Goal: Task Accomplishment & Management: Manage account settings

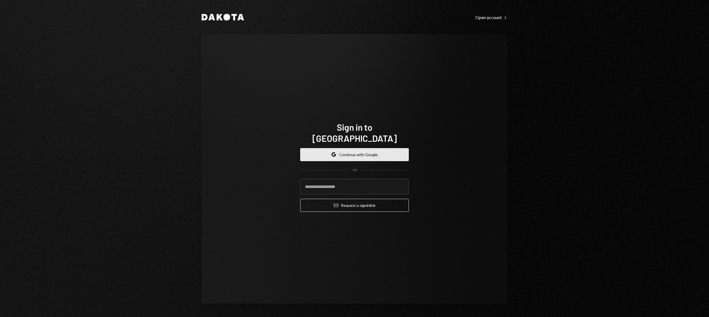
click at [340, 148] on button "Google Continue with Google" at bounding box center [354, 154] width 109 height 13
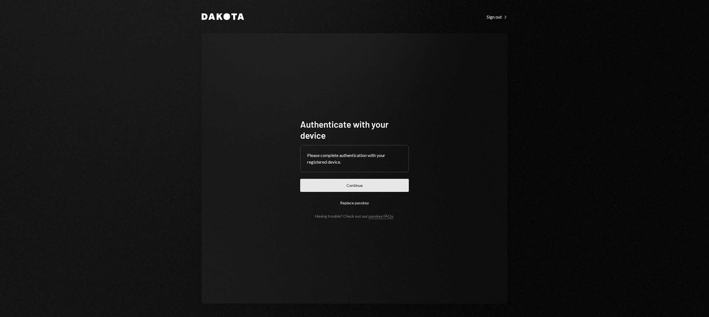
click at [338, 185] on button "Continue" at bounding box center [354, 185] width 109 height 13
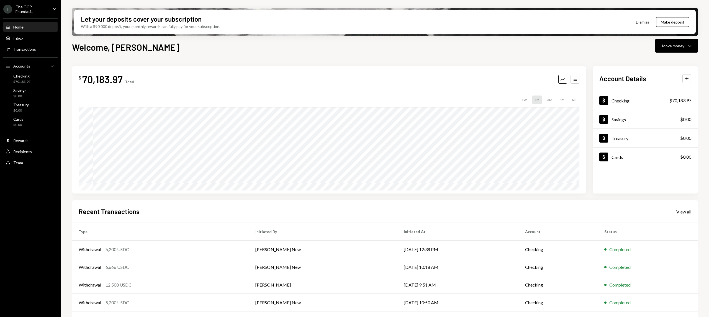
click at [40, 3] on ul "T The GCP Foundati... Caret Down Home Home Inbox Inbox Activities Transactions …" at bounding box center [30, 84] width 61 height 169
click at [43, 10] on div "The GCP Foundati..." at bounding box center [32, 8] width 33 height 9
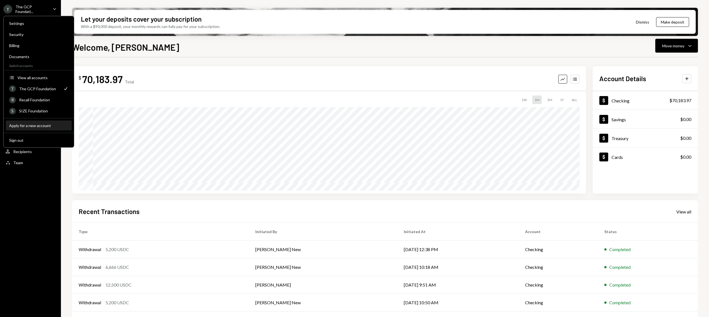
click at [42, 121] on button "Apply for a new account" at bounding box center [39, 126] width 66 height 10
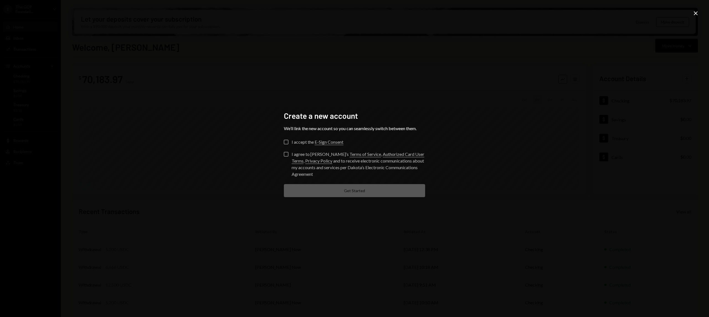
click at [694, 10] on icon "Close" at bounding box center [696, 13] width 7 height 7
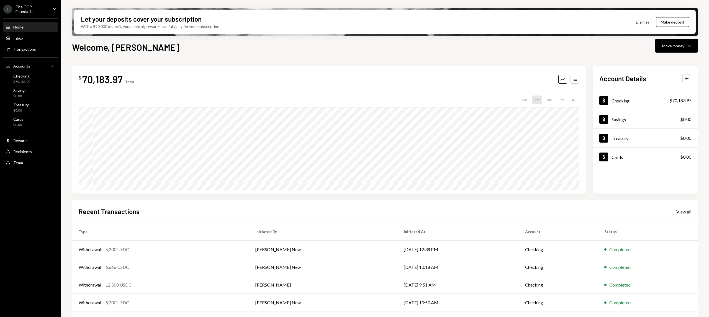
click at [20, 12] on div "The GCP Foundati..." at bounding box center [32, 8] width 33 height 9
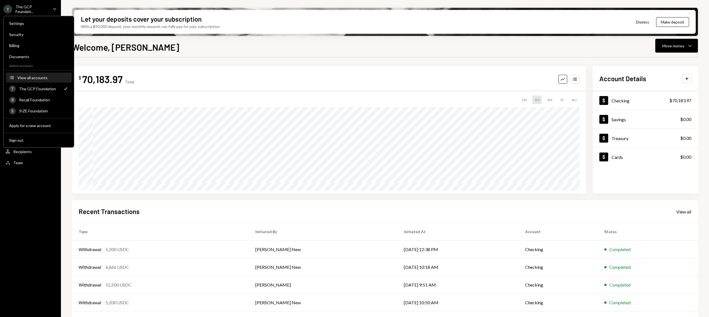
click at [42, 79] on div "View all accounts" at bounding box center [42, 77] width 51 height 5
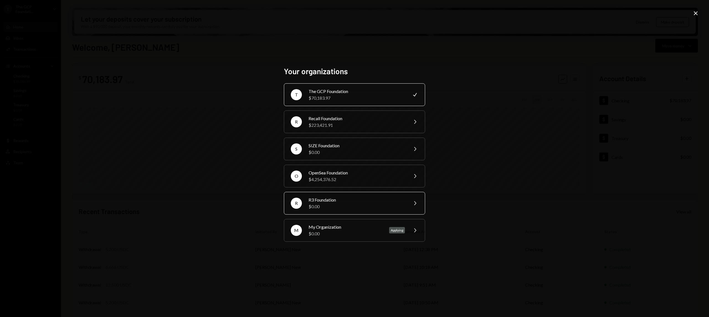
click at [344, 204] on div "$0.00" at bounding box center [357, 206] width 96 height 7
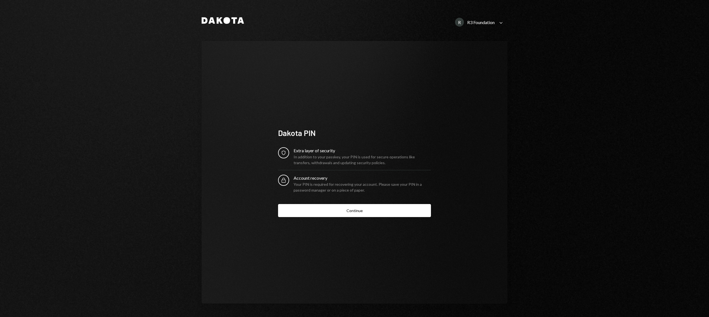
click at [359, 201] on form "Security Extra layer of security In addition to your passkey, your PIN is used …" at bounding box center [354, 182] width 153 height 70
click at [360, 207] on button "Continue" at bounding box center [354, 210] width 153 height 13
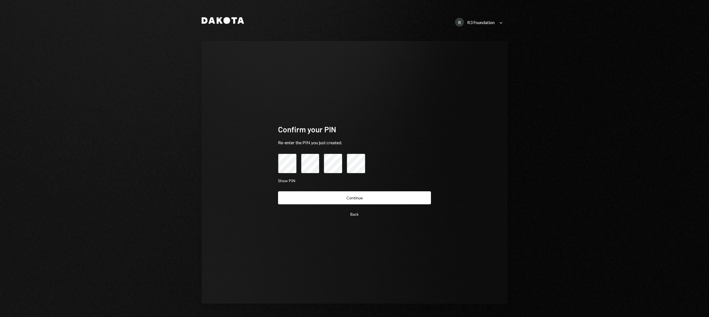
click at [278, 191] on button "Continue" at bounding box center [354, 197] width 153 height 13
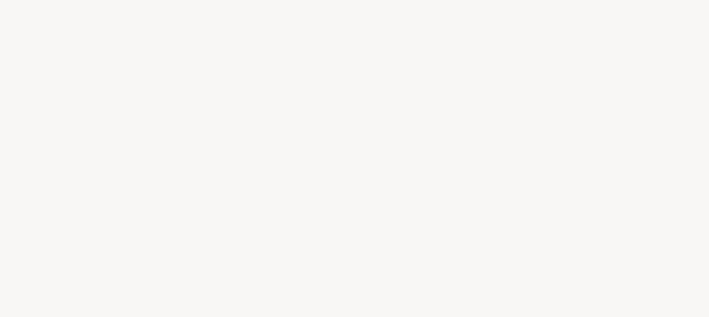
click at [179, 45] on div at bounding box center [354, 158] width 709 height 317
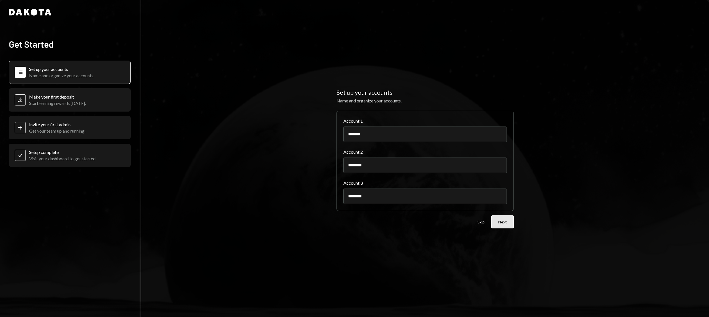
click at [507, 223] on button "Next" at bounding box center [502, 222] width 22 height 13
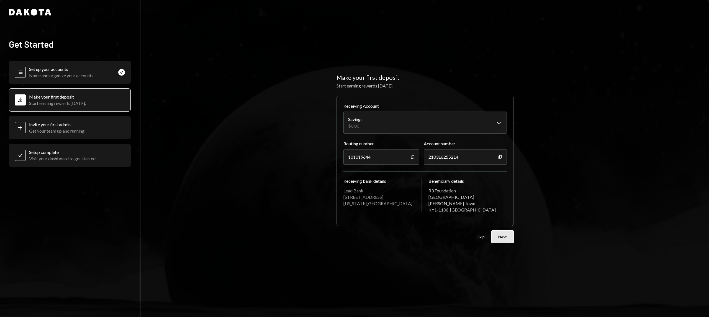
click at [509, 230] on button "Next" at bounding box center [502, 236] width 22 height 13
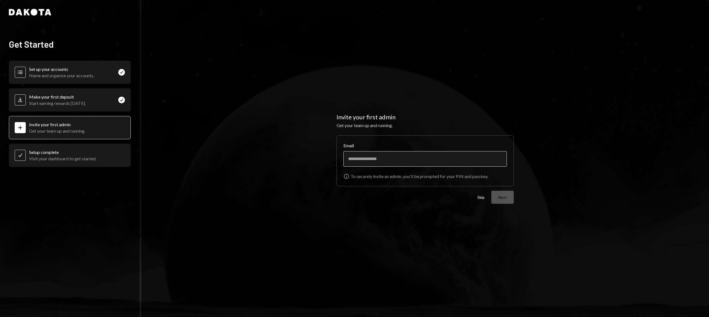
click at [418, 156] on input "Email" at bounding box center [425, 159] width 163 height 16
type input "**********"
click at [511, 201] on button "Next" at bounding box center [502, 197] width 22 height 13
click at [505, 196] on button "Next" at bounding box center [502, 197] width 22 height 13
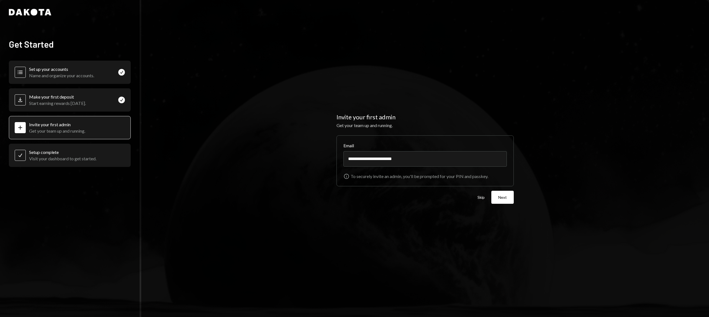
click at [99, 146] on div "Check Setup complete Visit your dashboard to get started." at bounding box center [70, 155] width 122 height 23
click at [93, 160] on div "Check Setup complete Visit your dashboard to get started." at bounding box center [70, 155] width 122 height 23
click at [92, 98] on div "Deposit Make your first deposit Start earning rewards [DATE]. Check" at bounding box center [70, 99] width 122 height 23
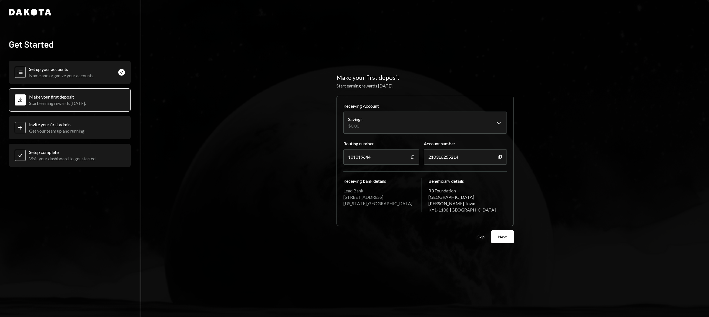
click at [93, 125] on div "Plus Invite your first admin Get your team up and running." at bounding box center [70, 127] width 122 height 23
click at [89, 130] on div "Plus Invite your first admin Get your team up and running." at bounding box center [70, 127] width 122 height 23
click at [27, 127] on div "Plus Invite your first admin Get your team up and running." at bounding box center [50, 128] width 71 height 12
click at [499, 232] on button "Next" at bounding box center [502, 236] width 22 height 13
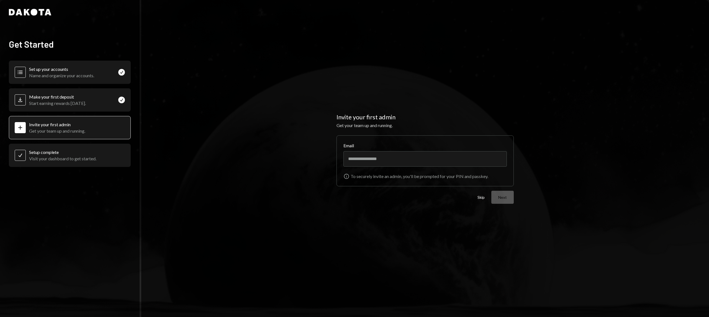
click at [486, 199] on div "Skip Next" at bounding box center [496, 197] width 36 height 13
click at [482, 199] on button "Skip" at bounding box center [481, 197] width 7 height 5
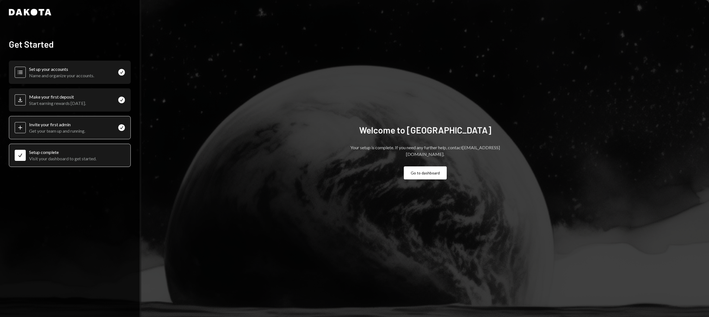
click at [53, 129] on div "Get your team up and running." at bounding box center [57, 130] width 56 height 5
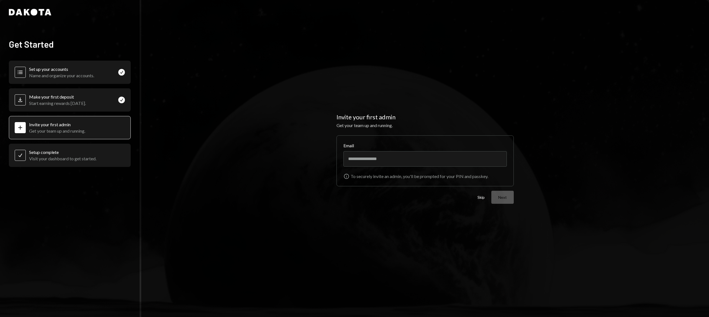
click at [91, 157] on div "Check Setup complete Visit your dashboard to get started." at bounding box center [70, 155] width 122 height 23
click at [386, 156] on input "Email" at bounding box center [425, 159] width 163 height 16
drag, startPoint x: 395, startPoint y: 156, endPoint x: 391, endPoint y: 156, distance: 4.2
click at [394, 156] on input "******" at bounding box center [425, 159] width 163 height 16
click at [388, 158] on input "******" at bounding box center [425, 159] width 163 height 16
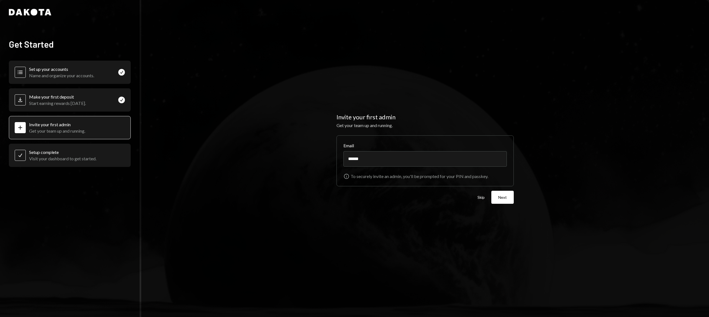
drag, startPoint x: 388, startPoint y: 158, endPoint x: 306, endPoint y: 158, distance: 82.6
click at [306, 158] on div "Invite your first admin Get your team up and running. Email ****** Info To secu…" at bounding box center [425, 158] width 568 height 317
paste input "**********"
type input "**********"
click at [500, 195] on button "Next" at bounding box center [502, 197] width 22 height 13
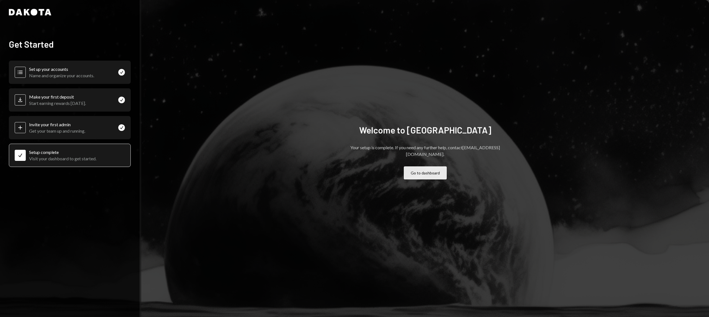
click at [421, 166] on button "Go to dashboard" at bounding box center [425, 172] width 43 height 13
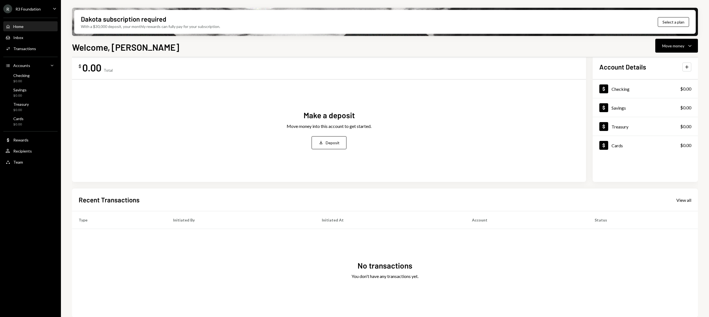
scroll to position [17, 0]
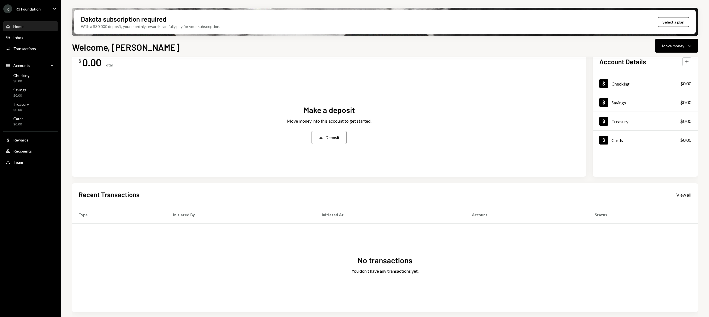
click at [47, 7] on div "R R3 Foundation Caret Down" at bounding box center [30, 8] width 61 height 9
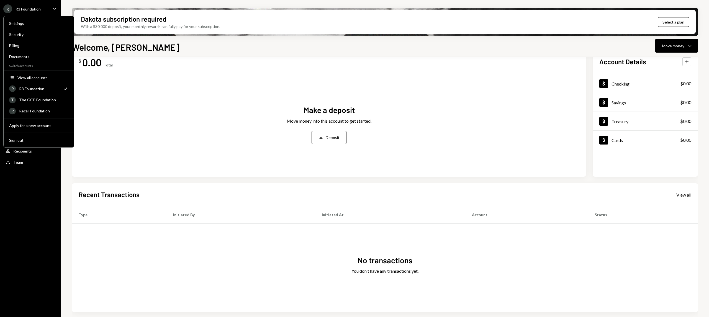
click at [219, 118] on div "Make a deposit Move money into this account to get started. Deposit Deposit" at bounding box center [329, 124] width 501 height 91
